Goal: Find specific page/section: Find specific page/section

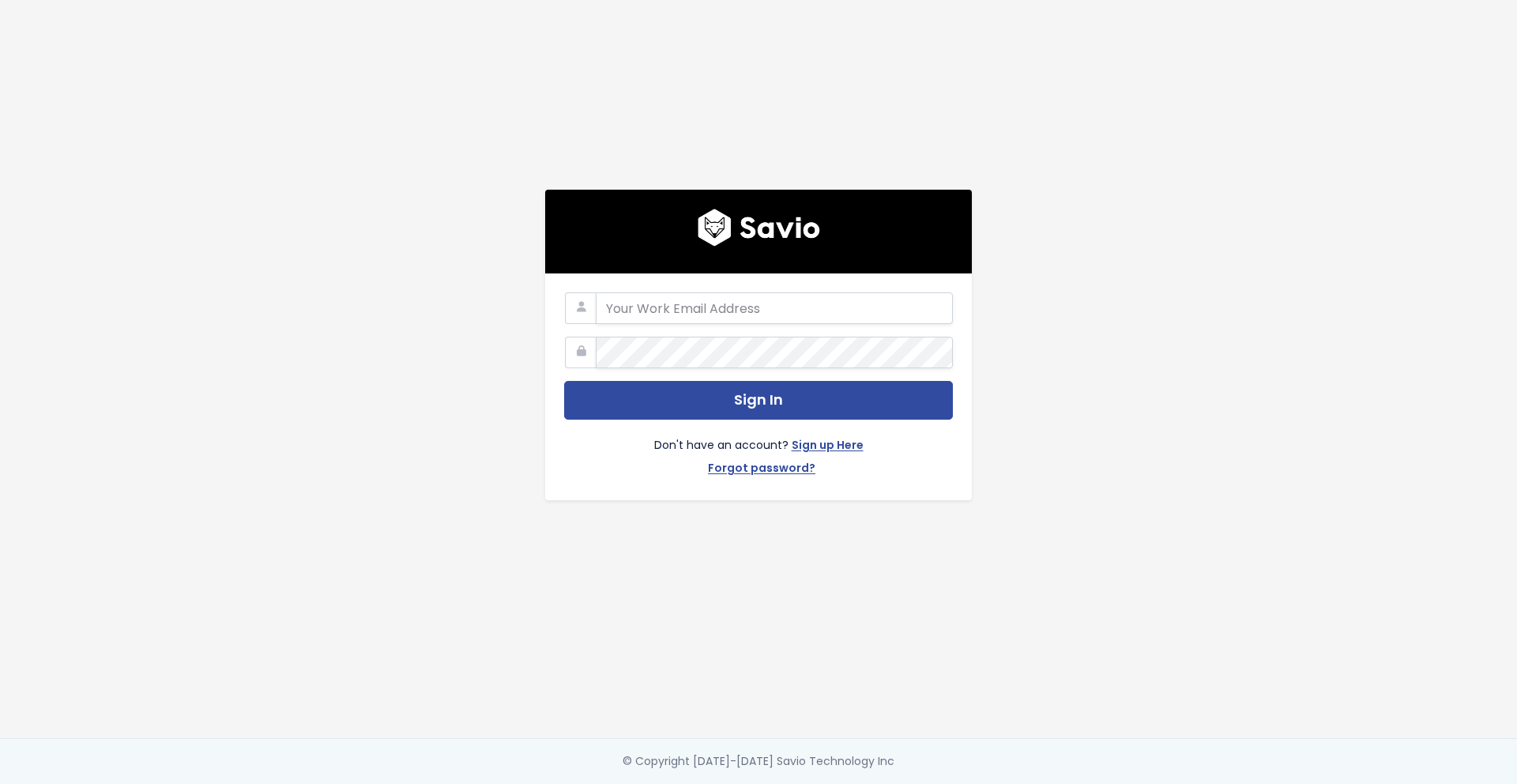
type input "[EMAIL_ADDRESS][PERSON_NAME][DOMAIN_NAME]"
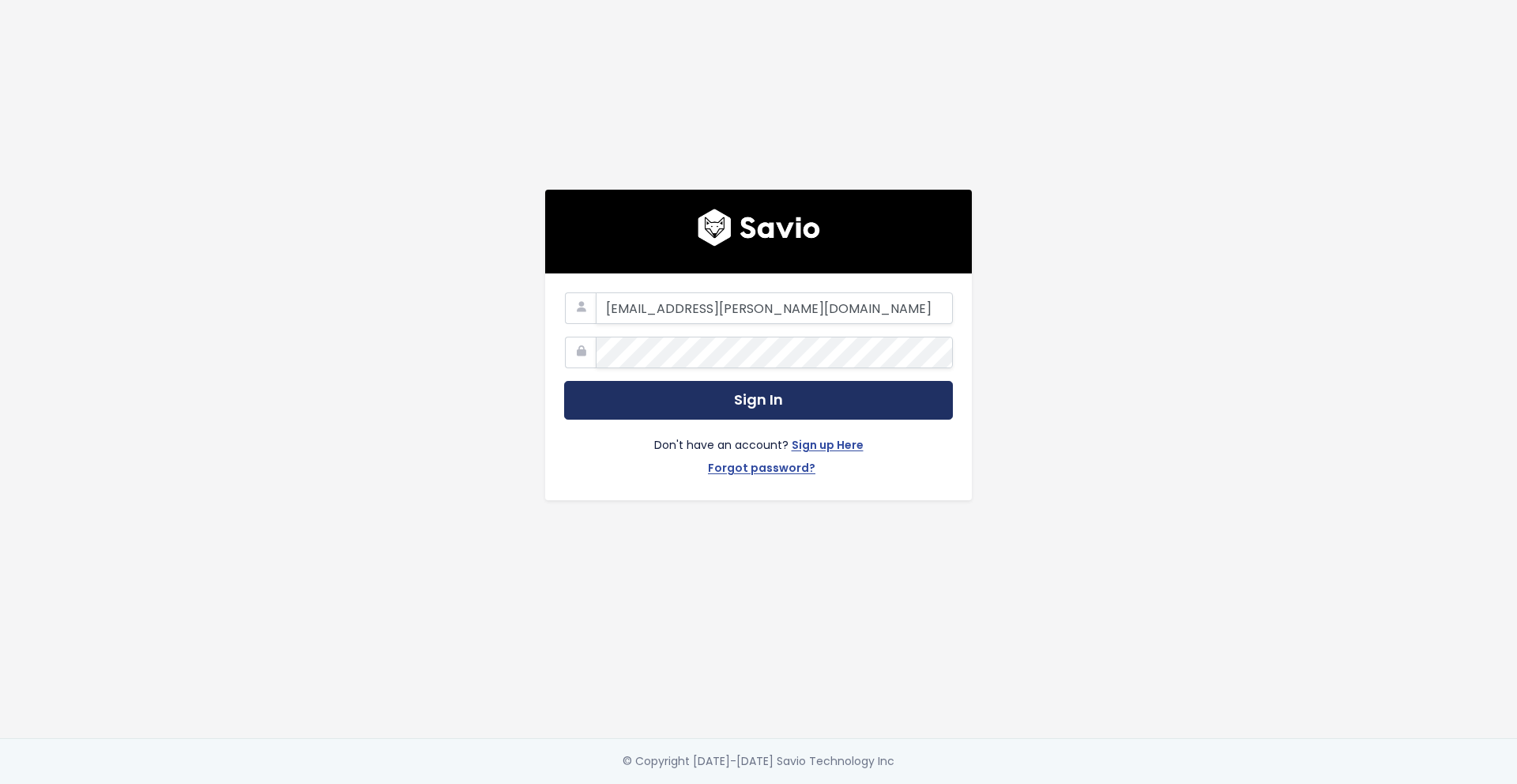
click at [658, 398] on button "Sign In" at bounding box center [758, 400] width 389 height 38
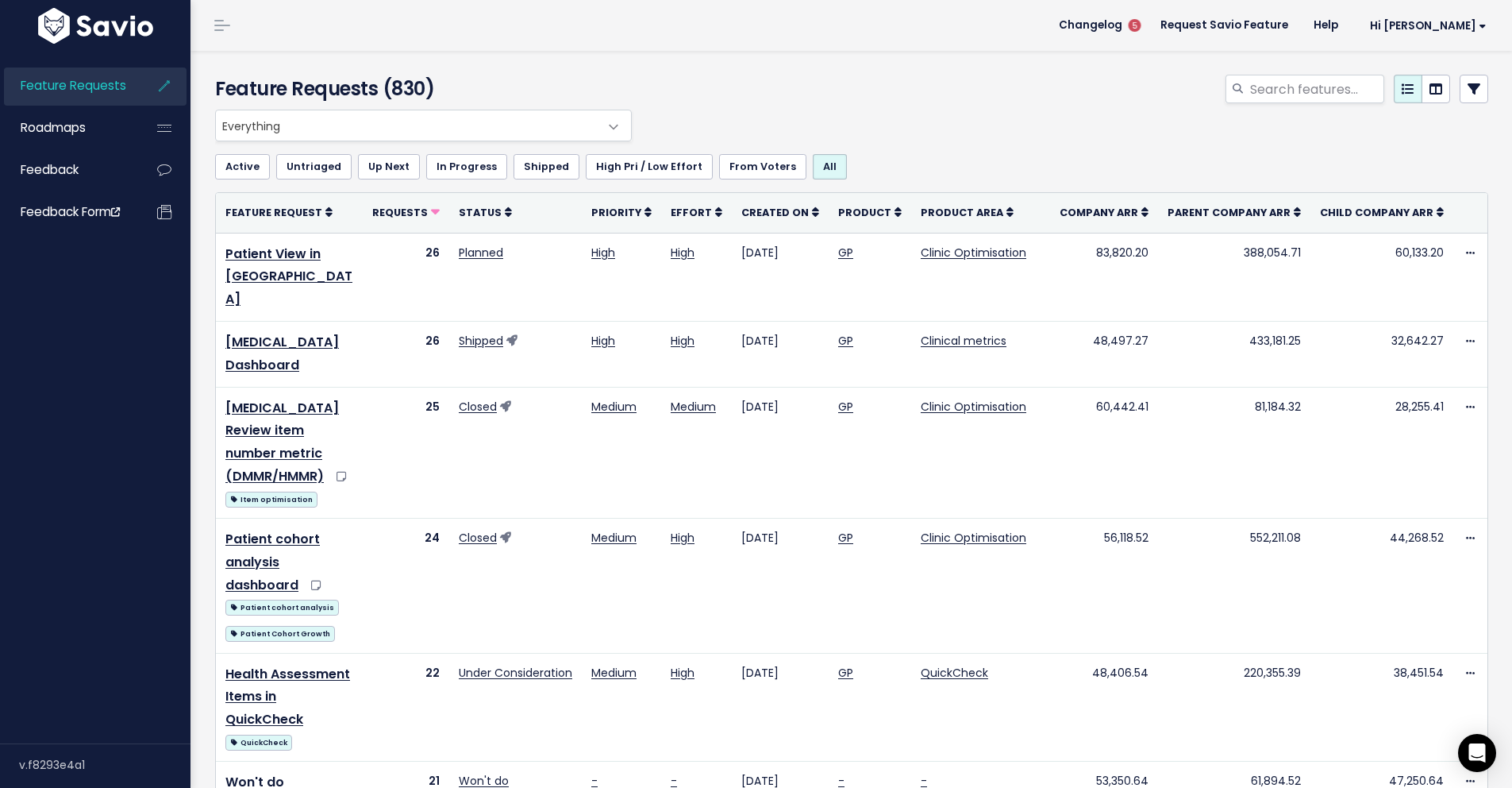
click at [1009, 84] on div at bounding box center [1068, 92] width 866 height 35
click at [450, 44] on header "Changelog 5 Request Savio Feature Help Hi [GEOGRAPHIC_DATA] My Settings Logout" at bounding box center [851, 25] width 1321 height 50
click at [571, 63] on div "Feature Requests (830)" at bounding box center [849, 80] width 1317 height 59
